Goal: Information Seeking & Learning: Learn about a topic

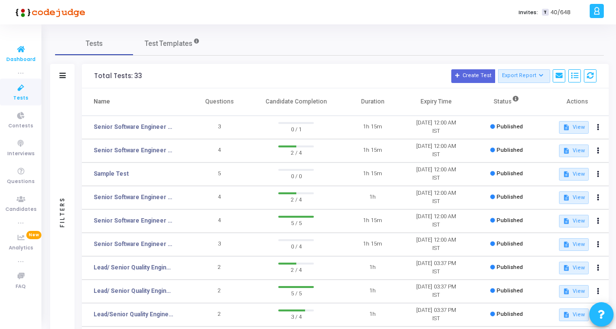
click at [14, 61] on span "Dashboard" at bounding box center [20, 60] width 29 height 8
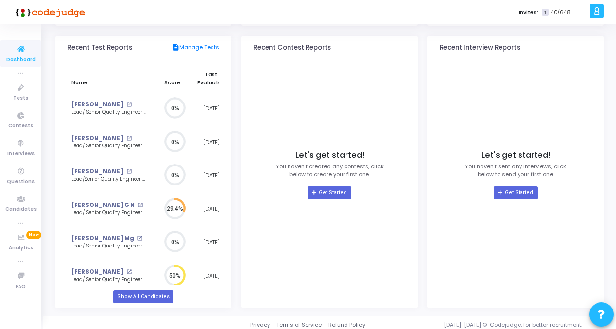
scroll to position [102, 0]
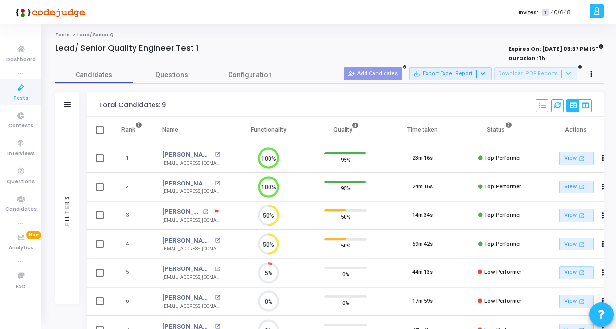
click at [23, 97] on span "Tests" at bounding box center [20, 98] width 15 height 8
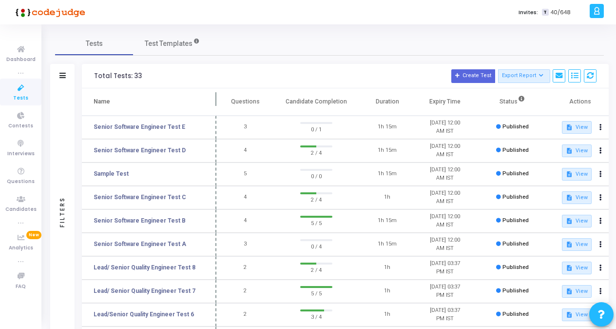
drag, startPoint x: 188, startPoint y: 98, endPoint x: 217, endPoint y: 104, distance: 29.3
click at [217, 104] on span at bounding box center [217, 101] width 10 height 27
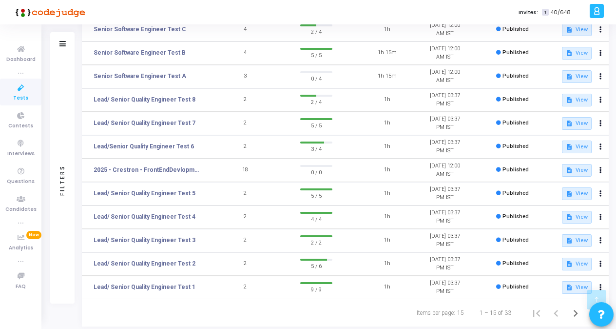
scroll to position [171, 0]
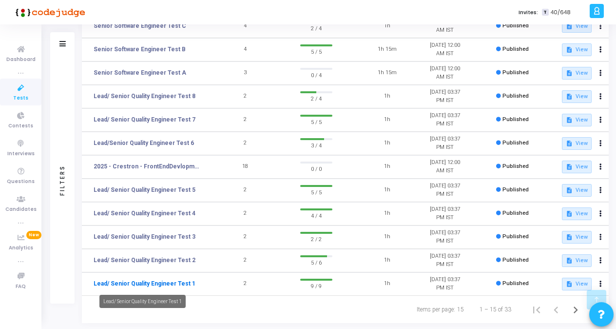
click at [161, 281] on link "Lead/ Senior Quality Engineer Test 1" at bounding box center [145, 283] width 102 height 9
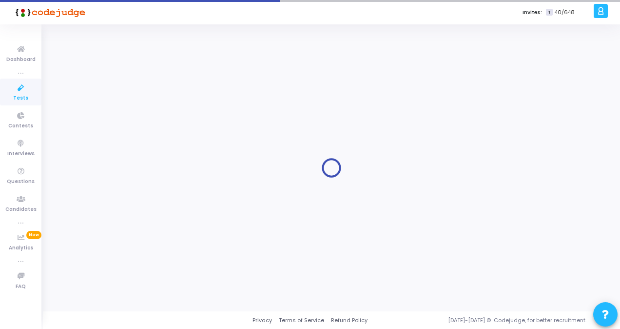
click at [161, 281] on div at bounding box center [331, 168] width 553 height 272
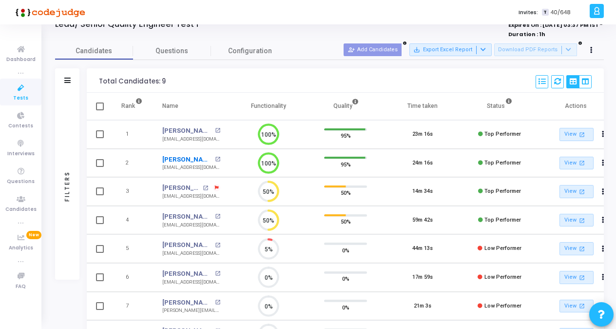
scroll to position [13, 0]
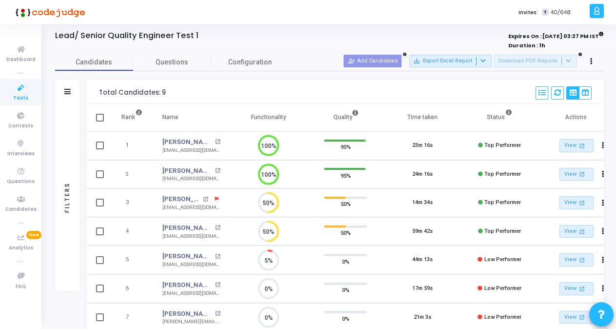
click at [22, 93] on icon at bounding box center [21, 88] width 20 height 12
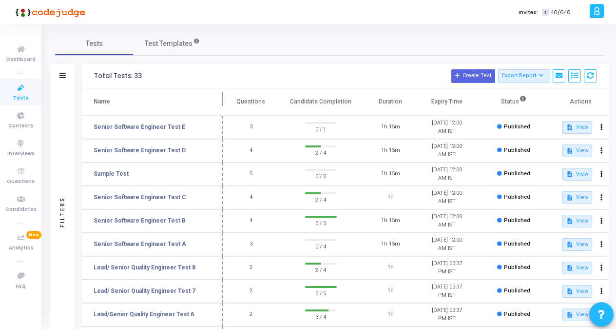
drag, startPoint x: 186, startPoint y: 96, endPoint x: 224, endPoint y: 108, distance: 40.1
click at [224, 108] on span at bounding box center [223, 101] width 10 height 27
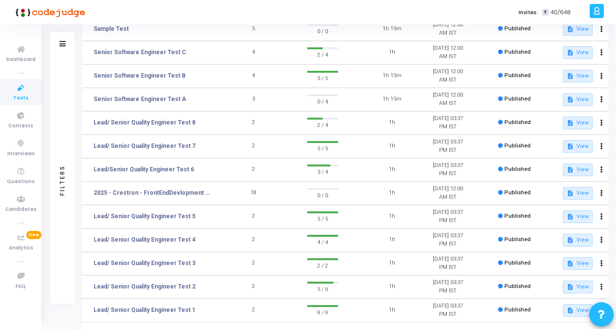
scroll to position [164, 0]
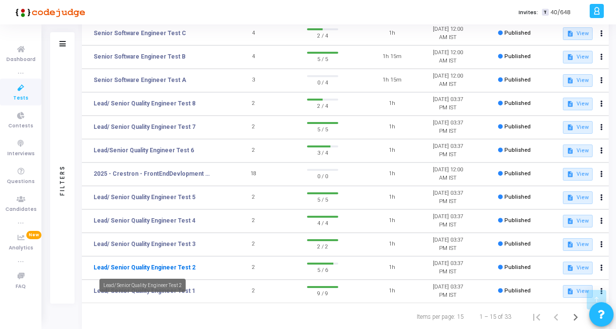
click at [160, 268] on link "Lead/ Senior Quality Engineer Test 2" at bounding box center [145, 267] width 102 height 9
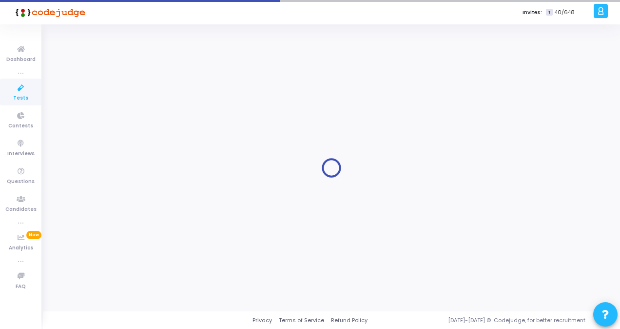
click at [160, 268] on div at bounding box center [331, 168] width 553 height 272
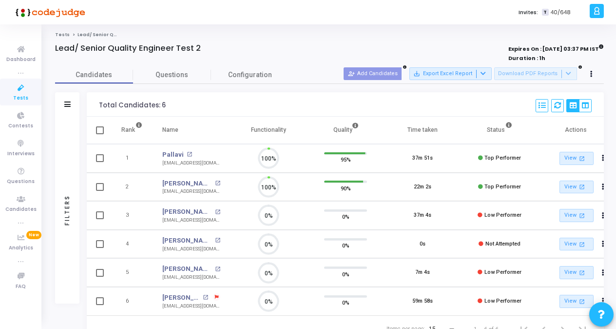
scroll to position [4, 4]
click at [17, 91] on icon at bounding box center [21, 88] width 20 height 12
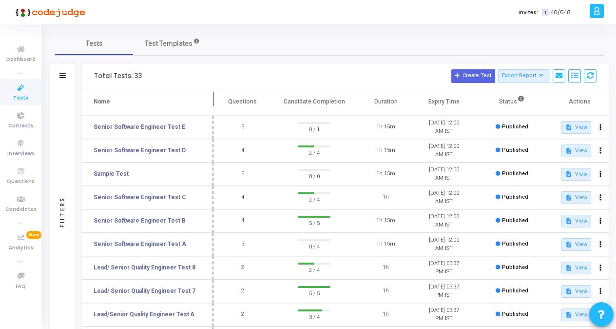
drag, startPoint x: 185, startPoint y: 96, endPoint x: 212, endPoint y: 102, distance: 27.5
click at [212, 102] on span at bounding box center [214, 101] width 10 height 27
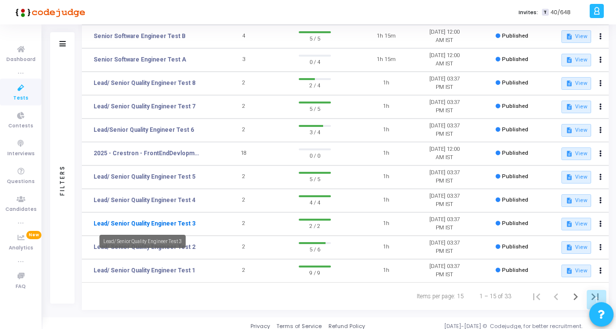
click at [159, 225] on link "Lead/ Senior Quality Engineer Test 3" at bounding box center [145, 223] width 102 height 9
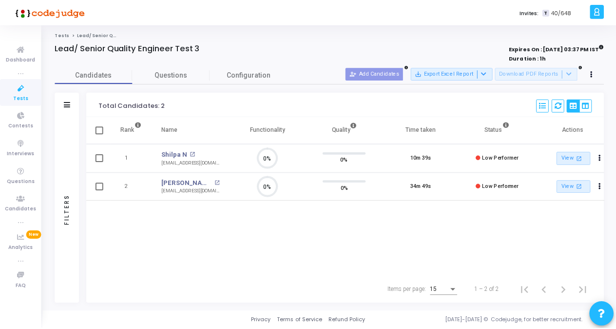
scroll to position [20, 24]
click at [274, 236] on div "Rank Name Functionality Quality Time taken Status Actions 1 Shilpa N open_in_ne…" at bounding box center [347, 195] width 521 height 159
click at [30, 95] on link "Tests" at bounding box center [20, 91] width 41 height 27
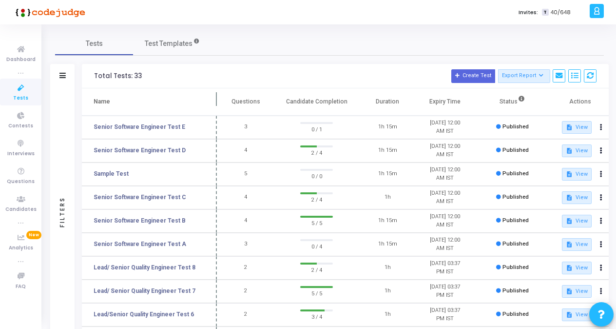
drag, startPoint x: 189, startPoint y: 98, endPoint x: 220, endPoint y: 101, distance: 31.3
click at [220, 101] on span at bounding box center [217, 101] width 10 height 27
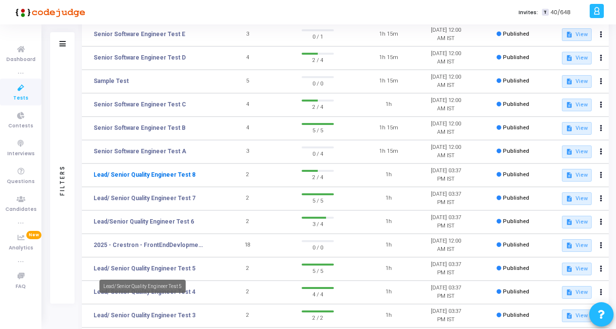
scroll to position [129, 0]
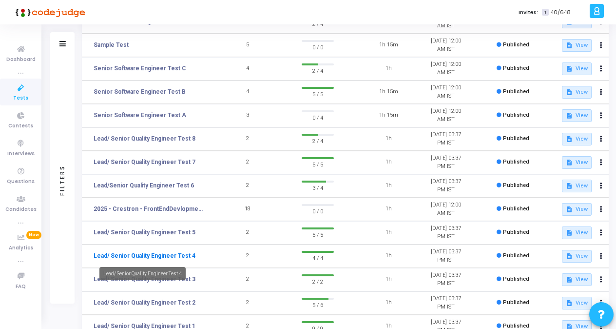
click at [151, 255] on link "Lead/ Senior Quality Engineer Test 4" at bounding box center [145, 255] width 102 height 9
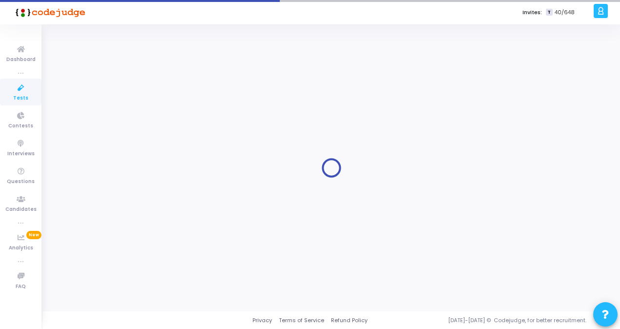
click at [151, 255] on div at bounding box center [331, 168] width 553 height 272
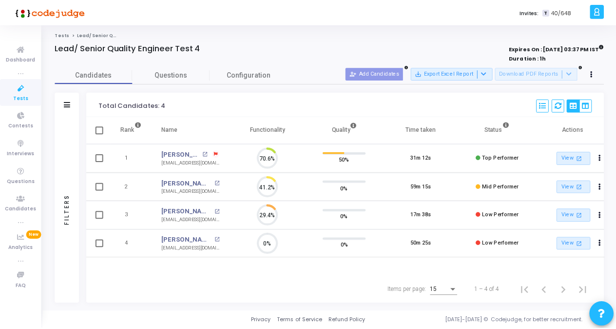
scroll to position [20, 24]
click at [19, 89] on icon at bounding box center [21, 88] width 20 height 12
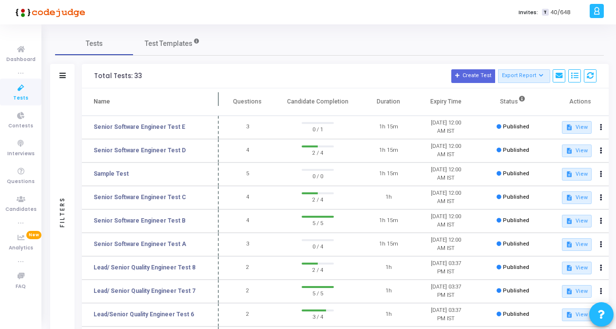
drag, startPoint x: 186, startPoint y: 96, endPoint x: 217, endPoint y: 101, distance: 31.7
click at [217, 101] on span at bounding box center [219, 101] width 10 height 27
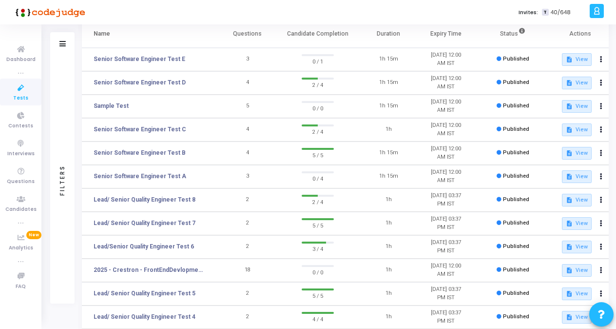
scroll to position [70, 0]
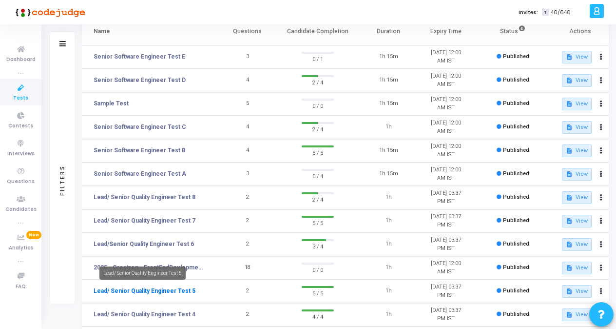
click at [164, 291] on link "Lead/ Senior Quality Engineer Test 5" at bounding box center [145, 290] width 102 height 9
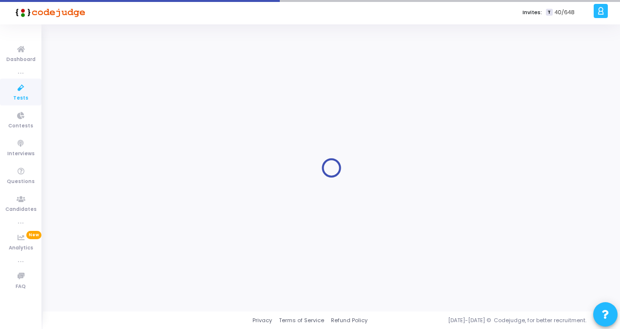
click at [164, 291] on div at bounding box center [331, 168] width 553 height 272
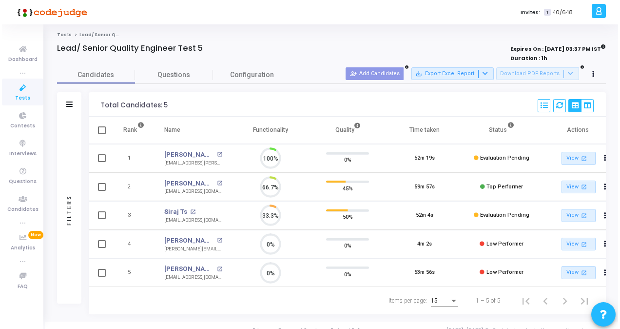
scroll to position [20, 24]
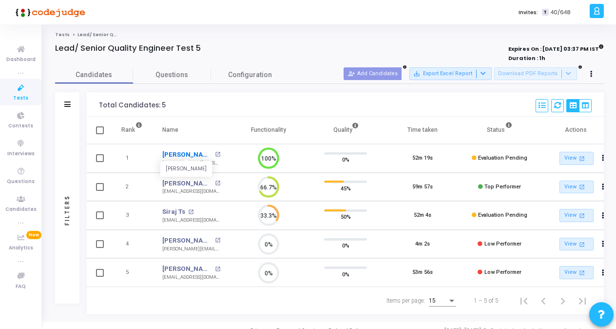
click at [189, 155] on link "Nayan Mahindra" at bounding box center [187, 155] width 50 height 10
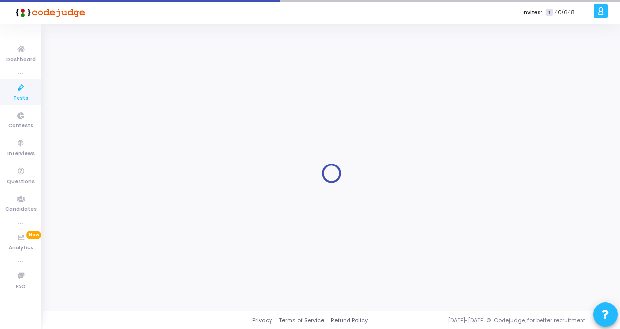
click at [189, 155] on div at bounding box center [331, 173] width 553 height 272
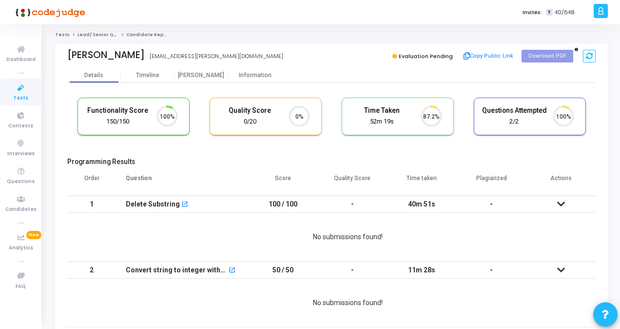
scroll to position [20, 24]
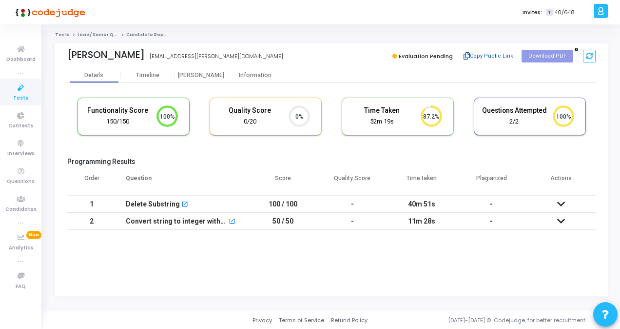
click at [488, 56] on button "Copy Public Link" at bounding box center [489, 56] width 56 height 15
click at [19, 88] on icon at bounding box center [21, 88] width 20 height 12
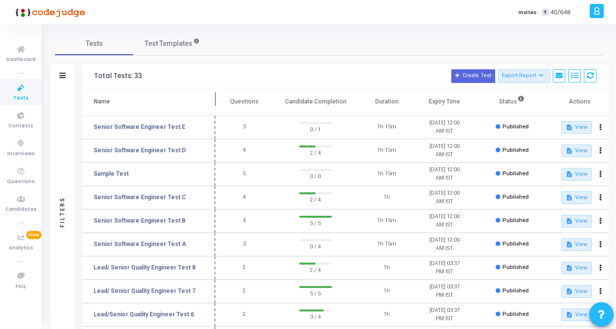
drag, startPoint x: 187, startPoint y: 98, endPoint x: 220, endPoint y: 103, distance: 33.5
click at [220, 103] on span at bounding box center [216, 101] width 10 height 27
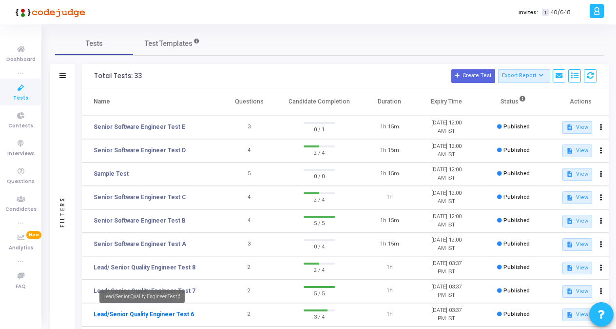
click at [163, 313] on link "Lead/Senior Quality Engineer Test 6" at bounding box center [144, 314] width 100 height 9
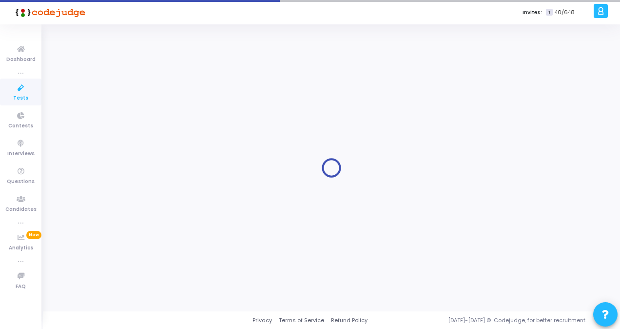
click at [163, 313] on div "Privacy Terms of Service Refund Policy 2019-2025 © Codejudge, for better recrui…" at bounding box center [331, 320] width 577 height 18
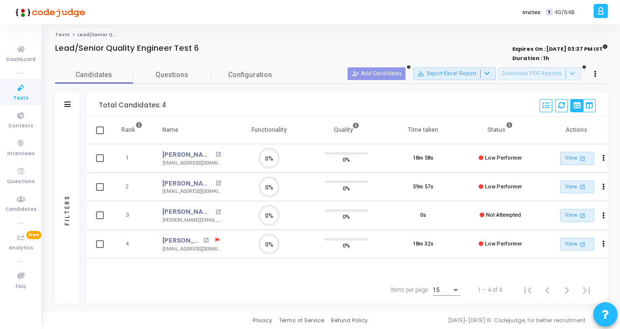
scroll to position [4, 4]
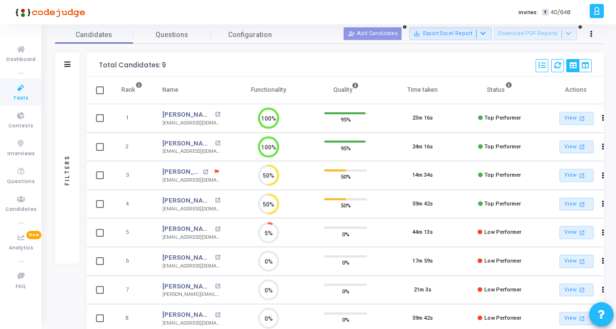
scroll to position [39, 0]
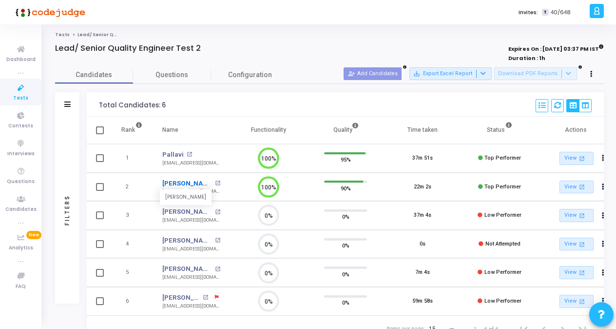
click at [178, 183] on link "Amit Ranjan" at bounding box center [187, 183] width 50 height 10
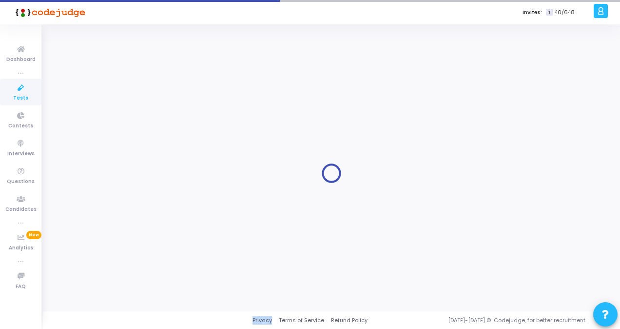
click at [178, 183] on div at bounding box center [331, 173] width 553 height 272
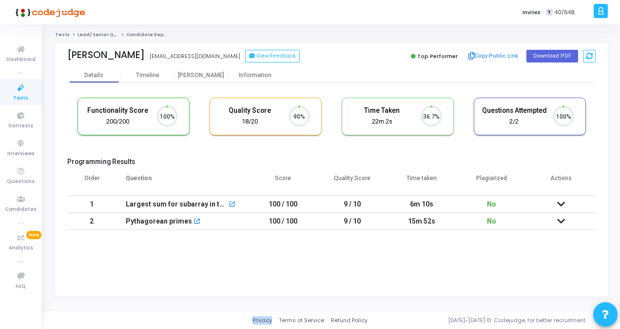
scroll to position [20, 24]
click at [496, 56] on button "Copy Public Link" at bounding box center [493, 56] width 56 height 15
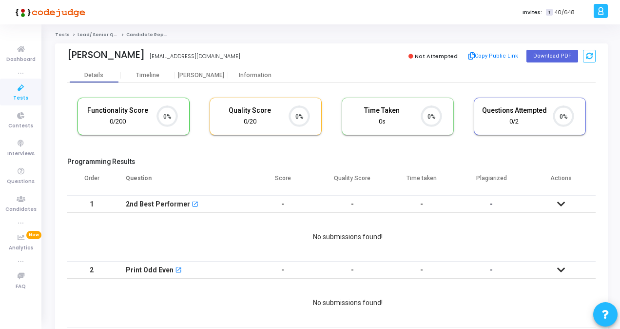
scroll to position [4, 4]
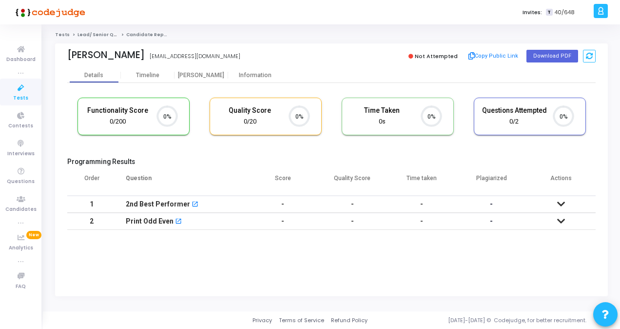
click at [281, 282] on kt-portlet-body "Details Timeline Proctor Information Functionality Score 0/200 0% Quality Score…" at bounding box center [331, 182] width 553 height 228
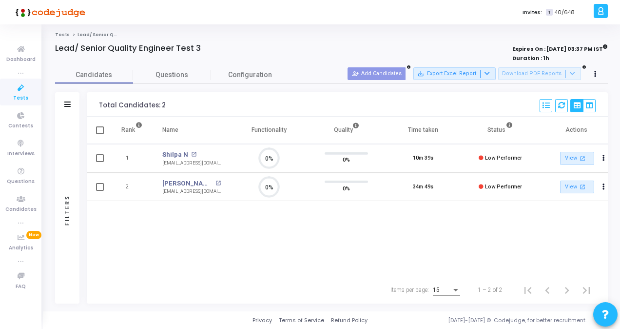
scroll to position [4, 4]
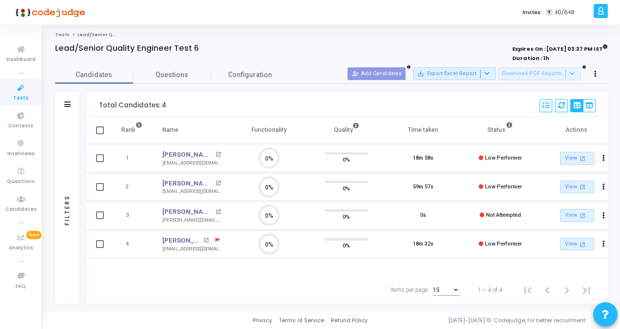
scroll to position [20, 24]
